Goal: Task Accomplishment & Management: Manage account settings

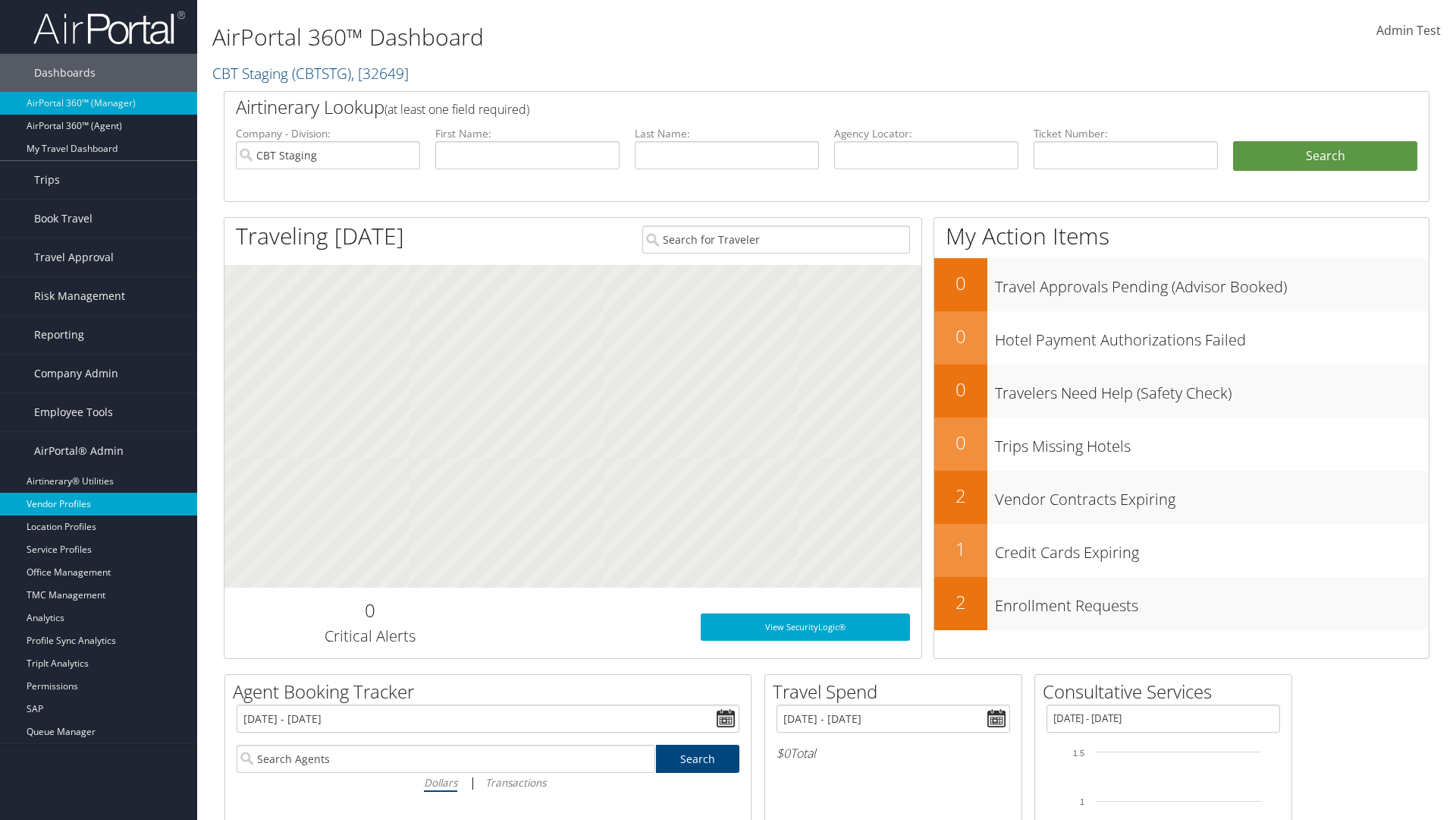
click at [98, 504] on link "Vendor Profiles" at bounding box center [98, 504] width 198 height 23
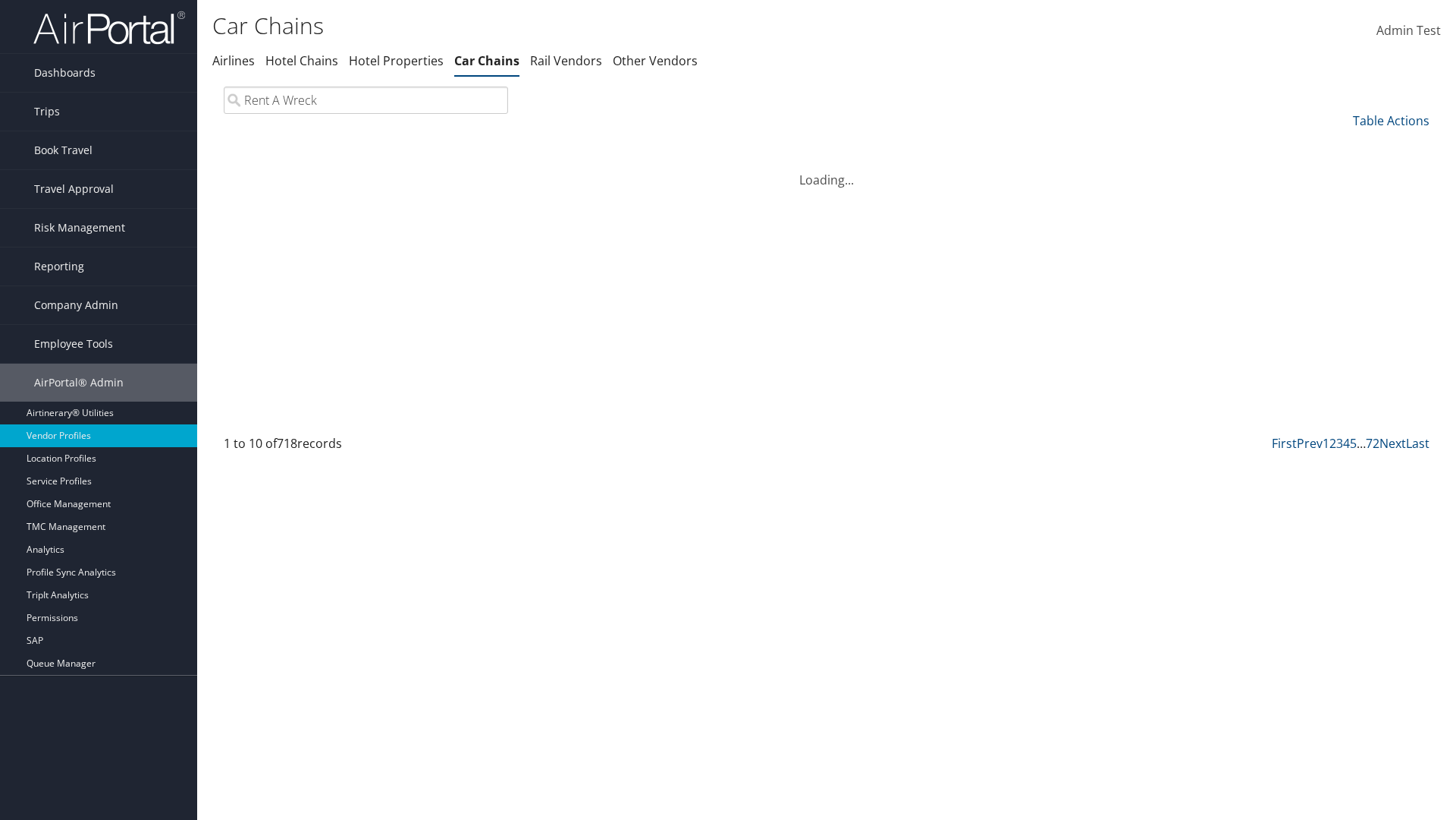
type input "Rent A Wreck"
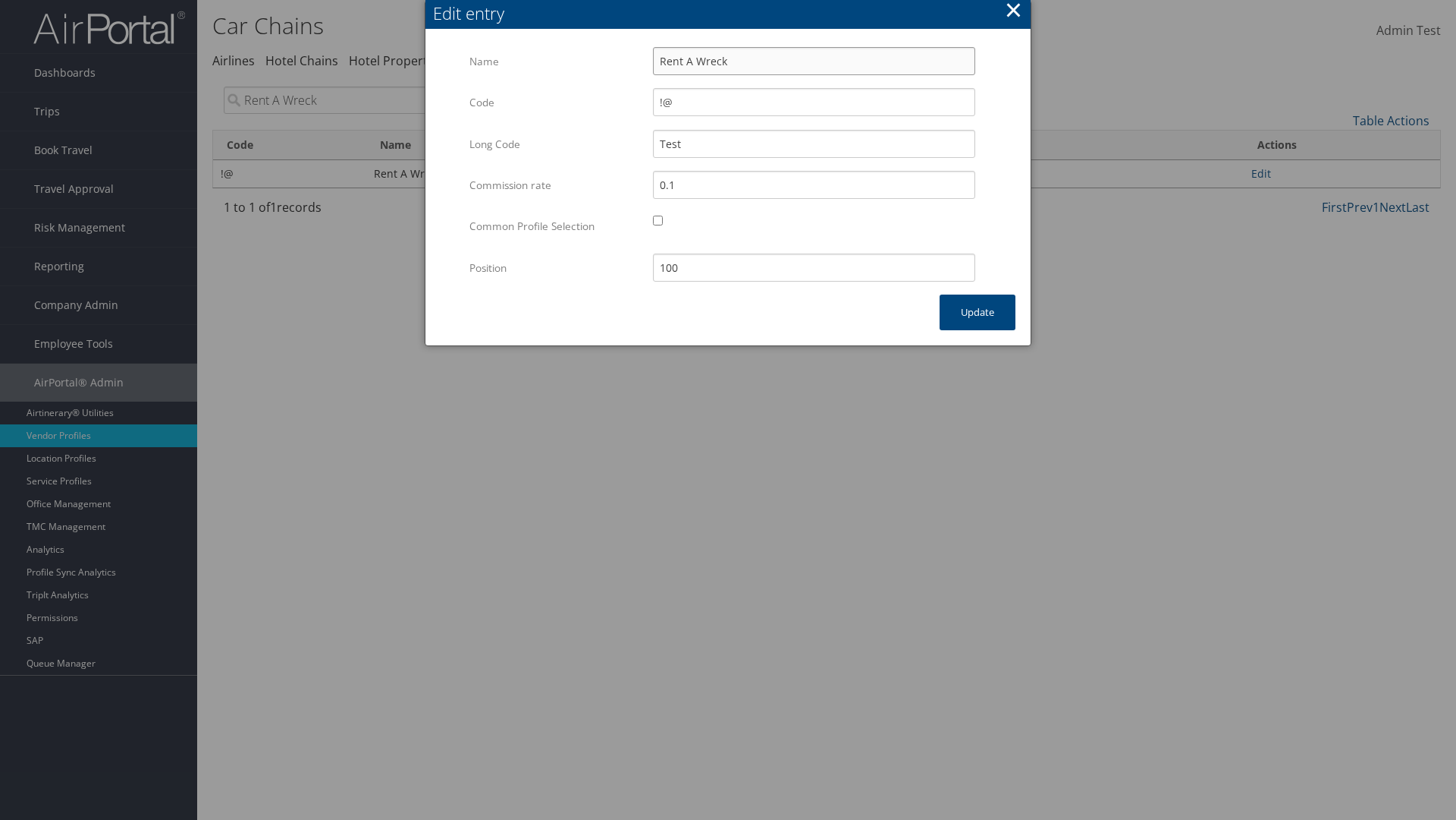
click at [814, 61] on input "Rent A Wreck" at bounding box center [814, 61] width 322 height 28
type input "Rent A Wreck"
click at [814, 143] on input "Test" at bounding box center [814, 143] width 322 height 28
type input "Test"
click at [978, 312] on button "Update" at bounding box center [977, 312] width 76 height 36
